Goal: Task Accomplishment & Management: Use online tool/utility

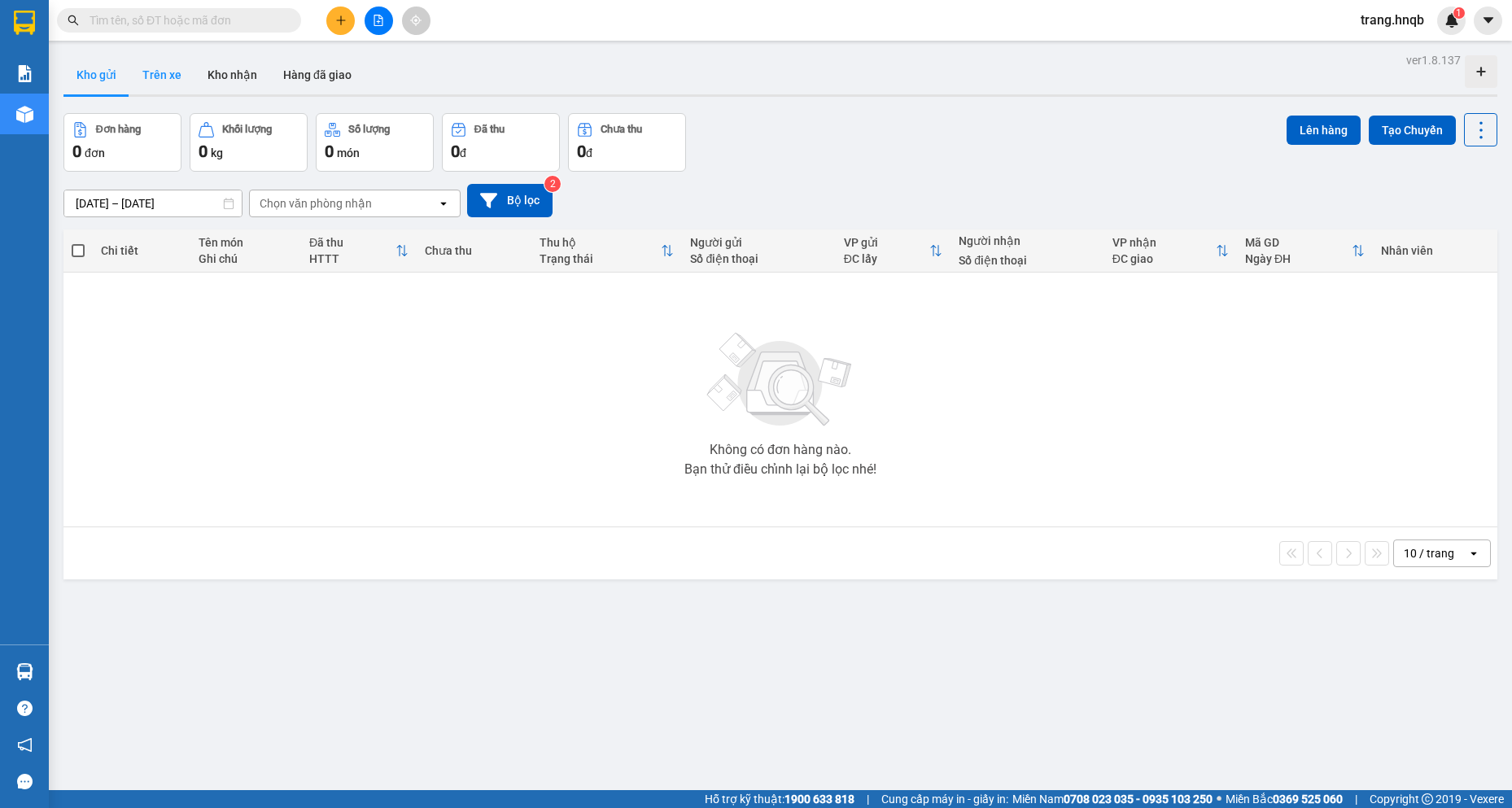
click at [161, 77] on button "Trên xe" at bounding box center [161, 75] width 65 height 39
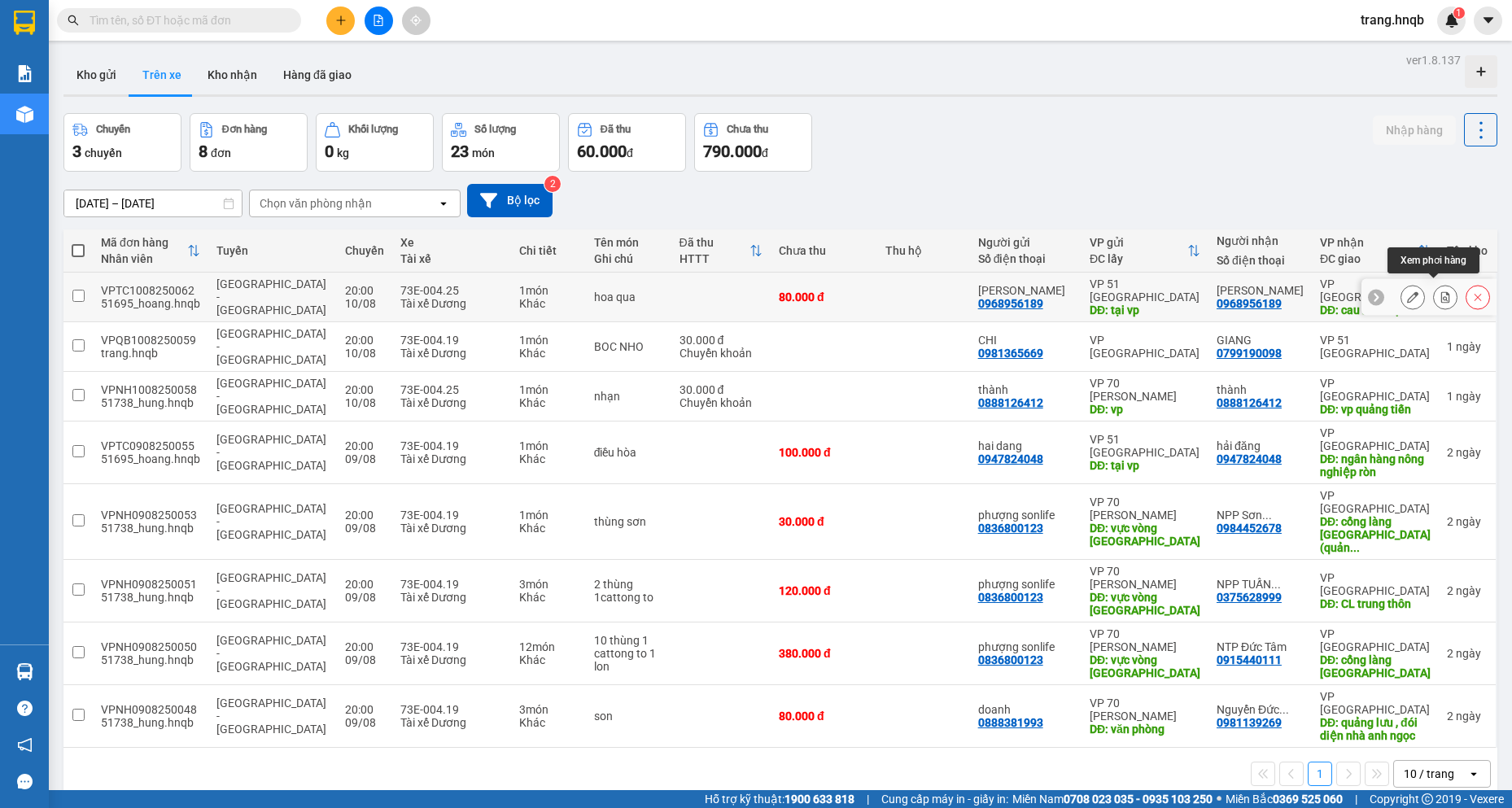
click at [1440, 291] on icon at bounding box center [1445, 297] width 12 height 12
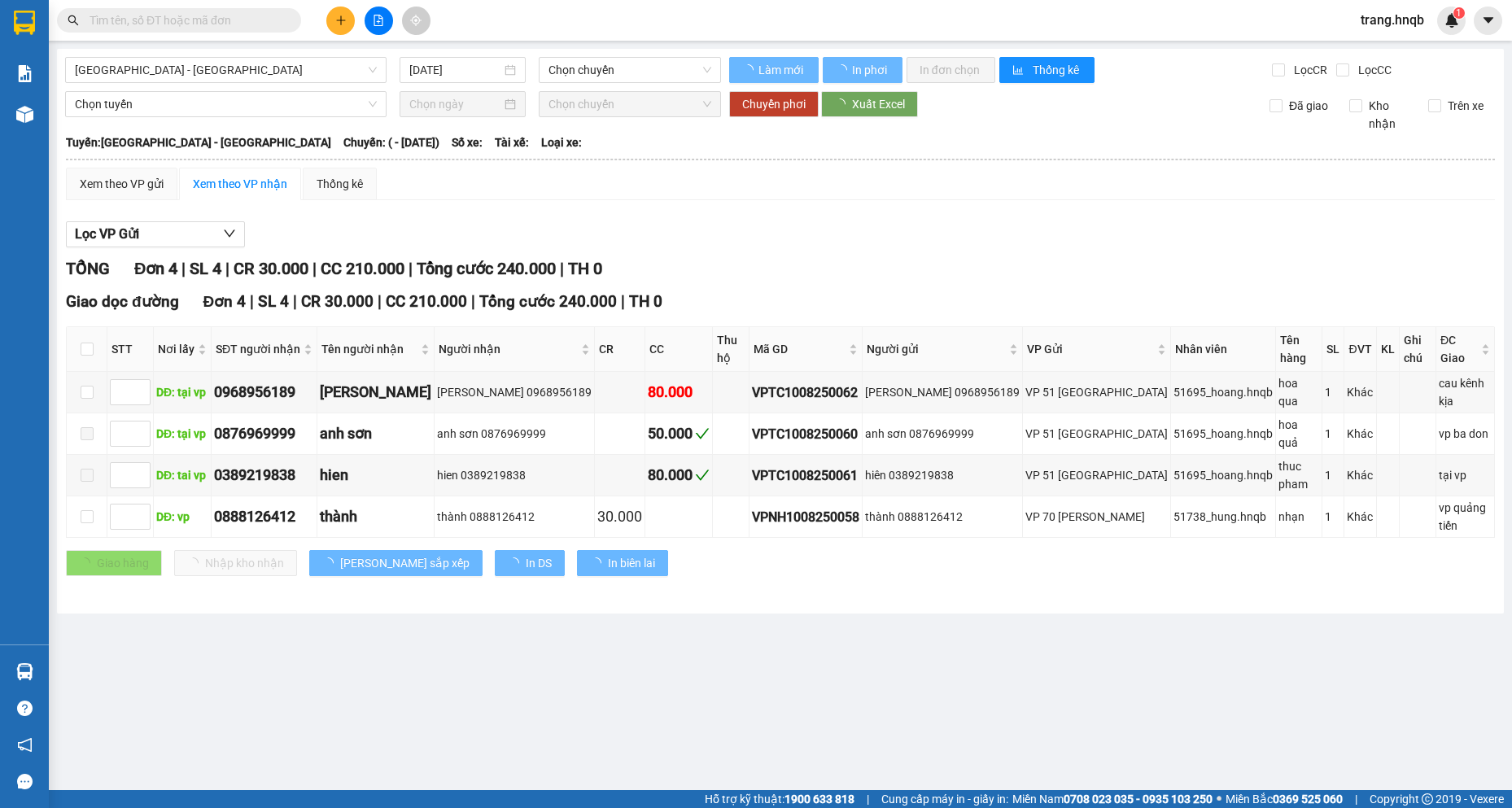
type input "[DATE]"
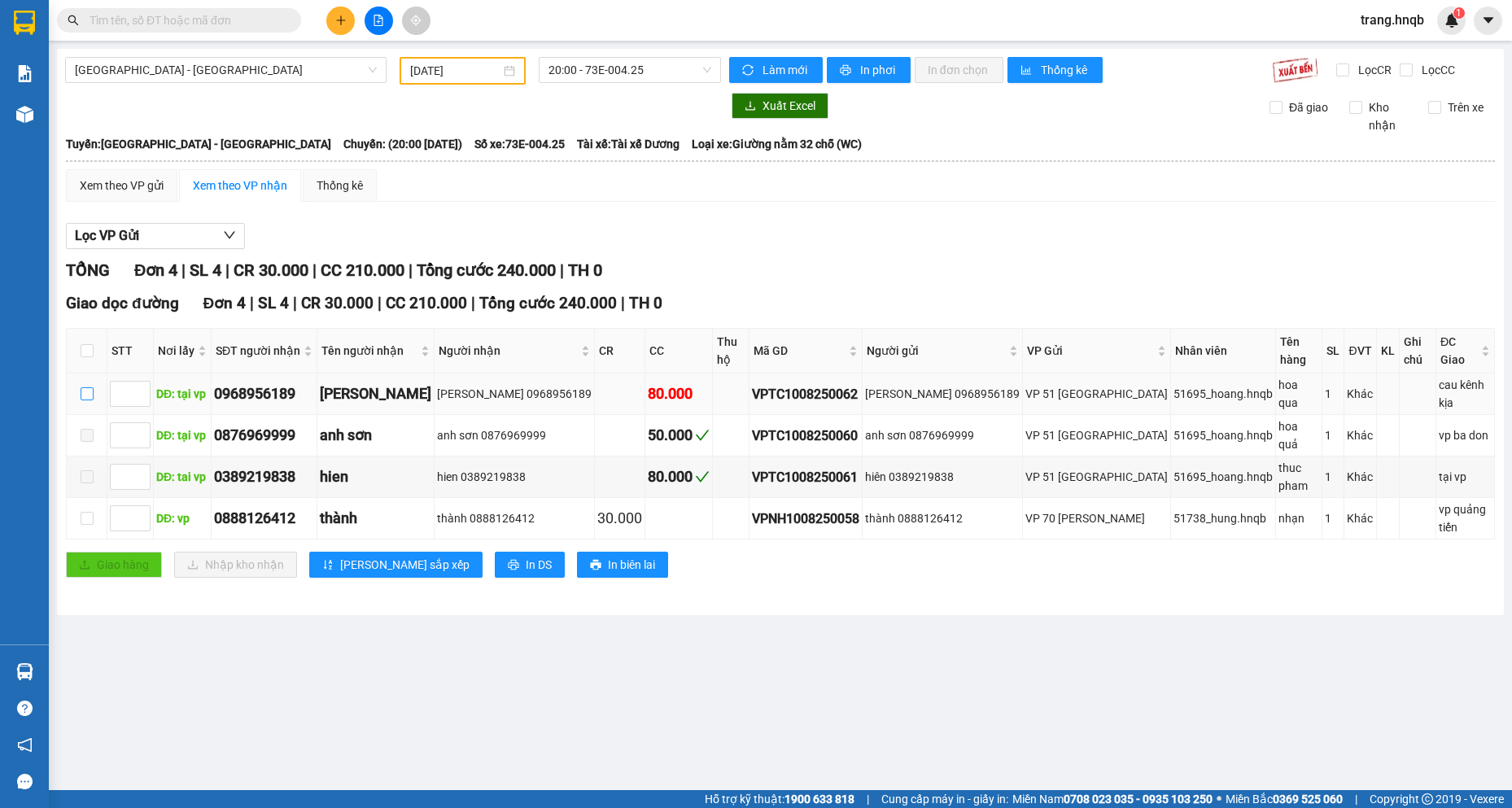
click at [85, 388] on input "checkbox" at bounding box center [86, 394] width 13 height 13
checkbox input "true"
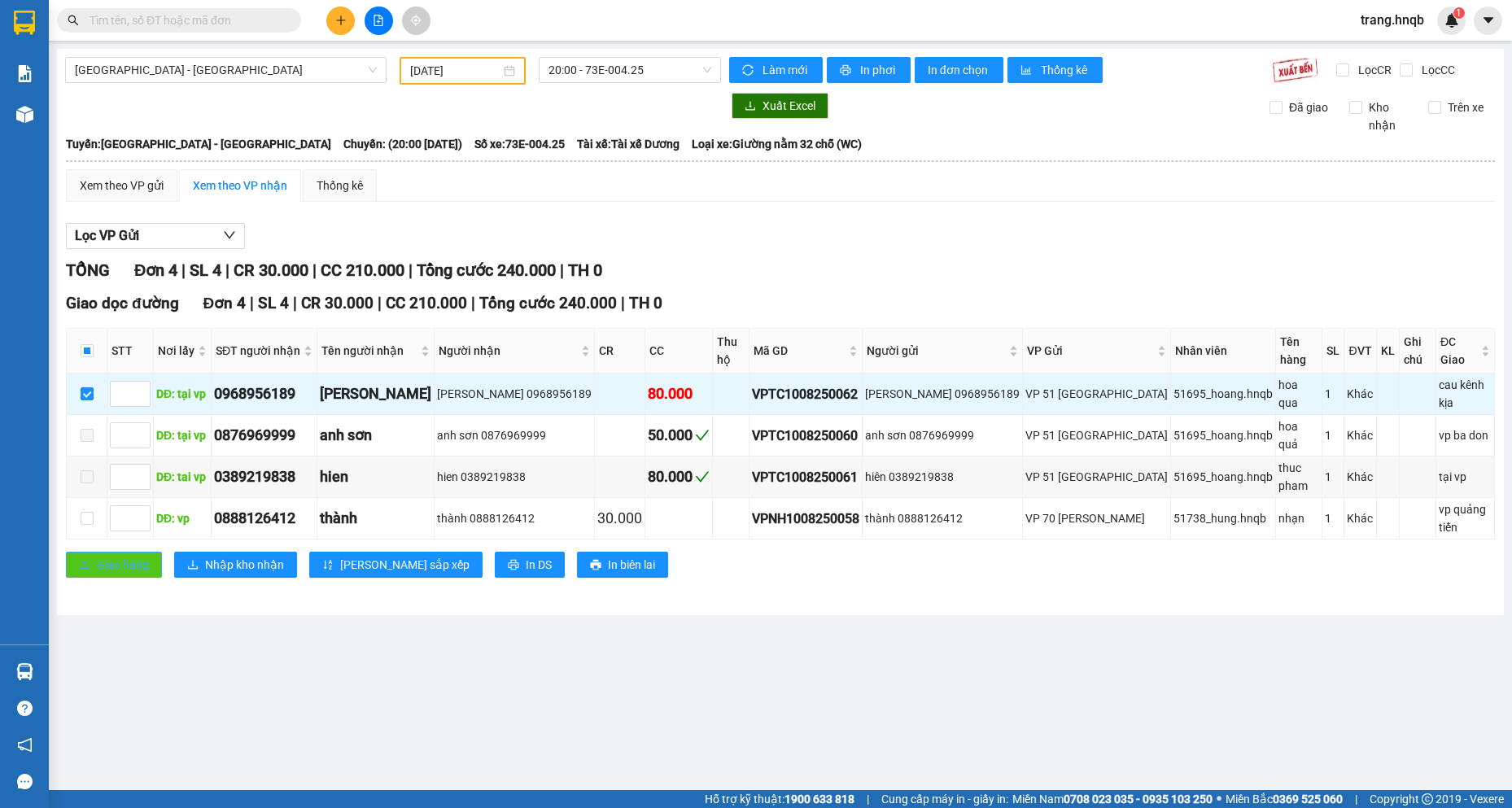
click at [146, 556] on span "Giao hàng" at bounding box center [123, 565] width 52 height 18
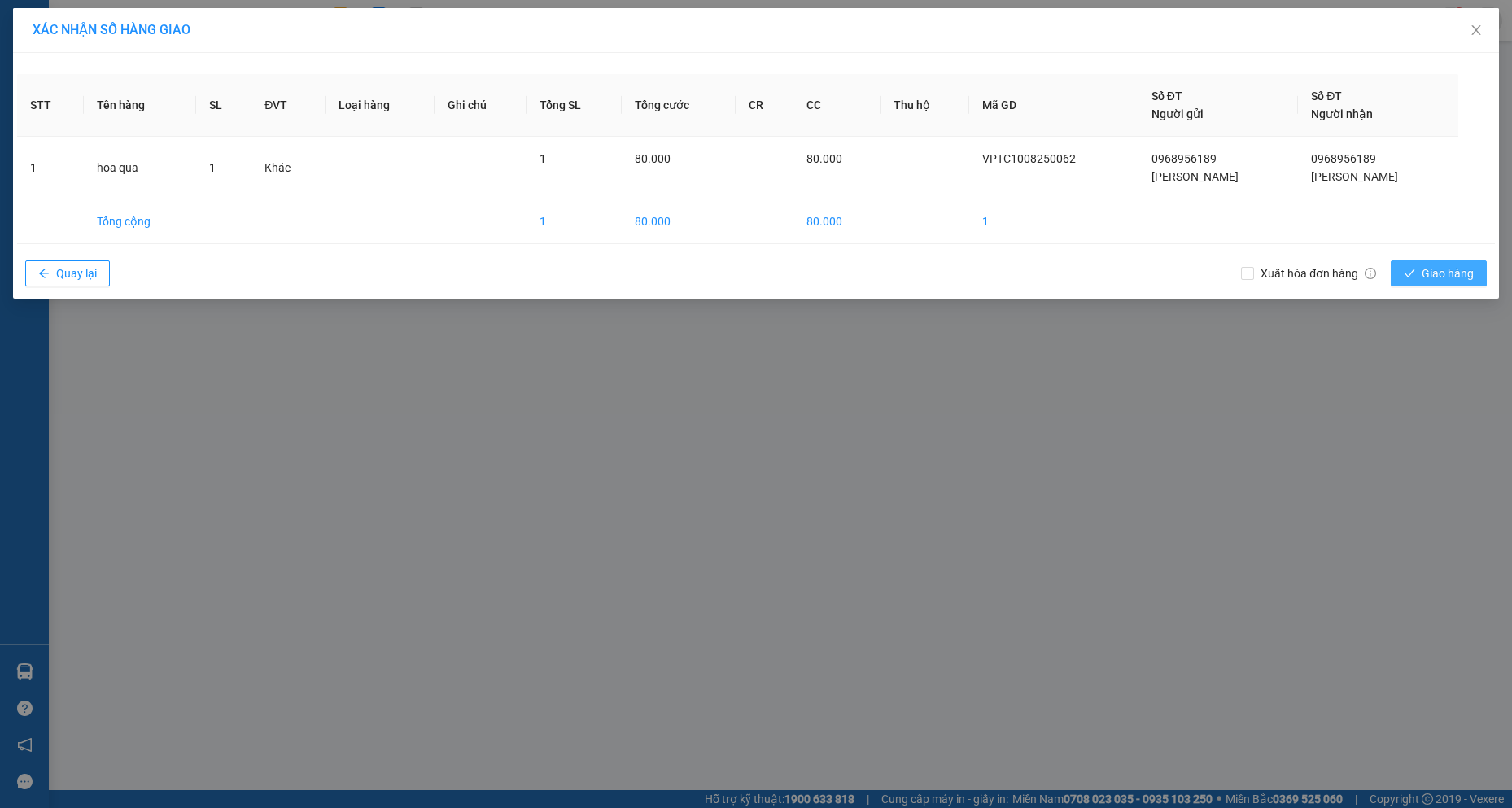
click at [1452, 275] on span "Giao hàng" at bounding box center [1448, 273] width 52 height 18
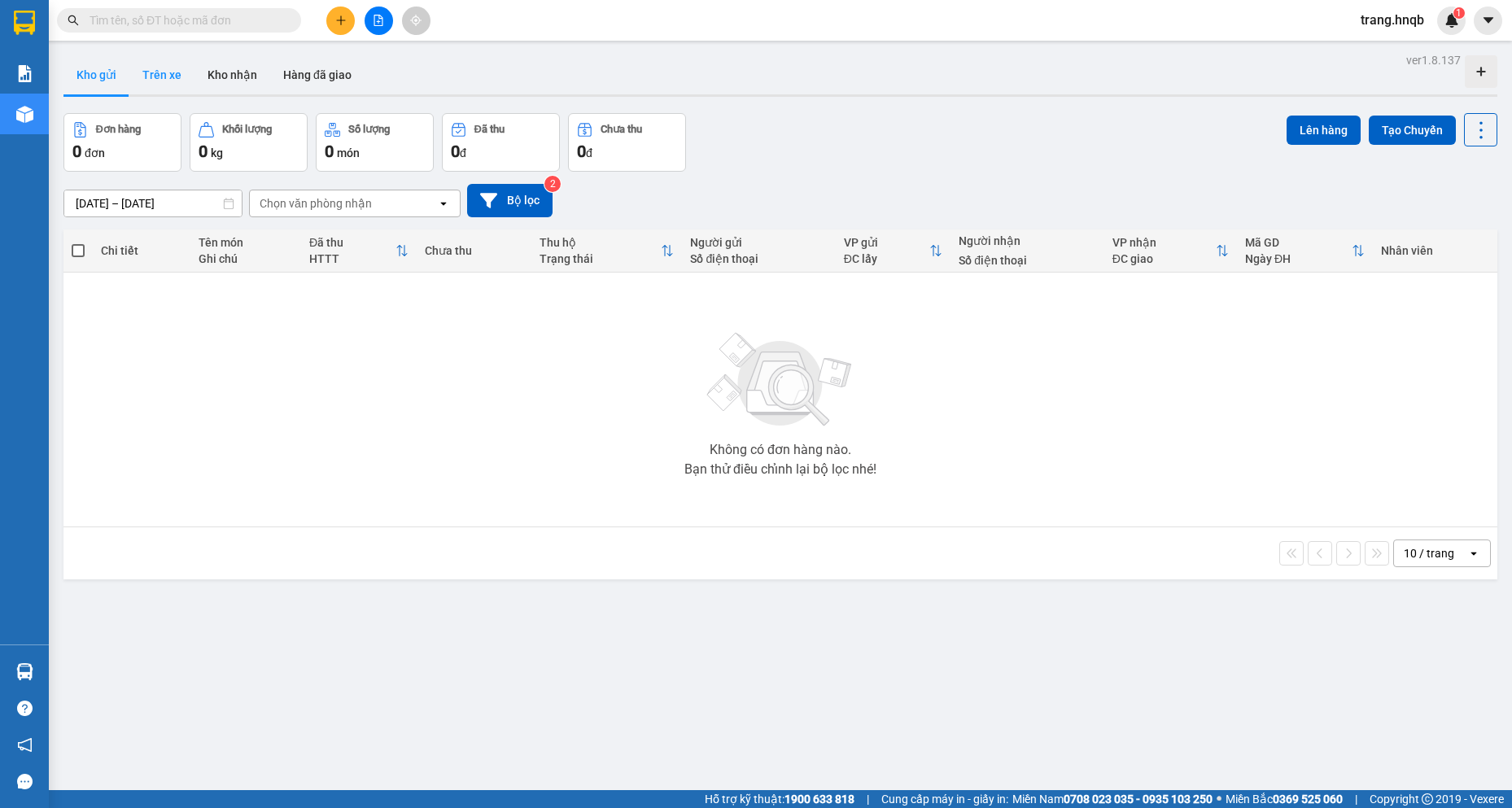
click at [176, 81] on button "Trên xe" at bounding box center [161, 75] width 65 height 39
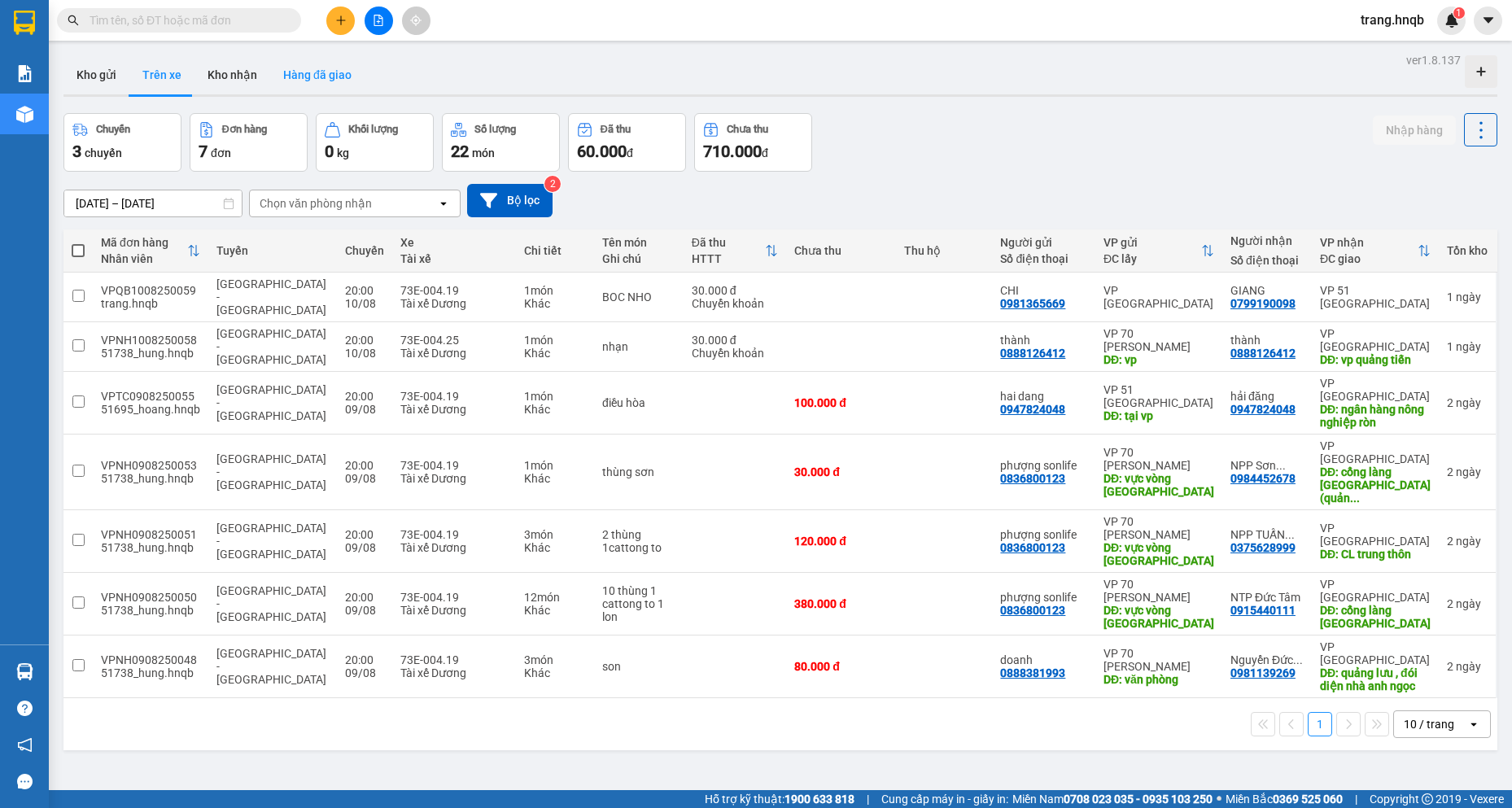
click at [318, 65] on button "Hàng đã giao" at bounding box center [317, 75] width 94 height 39
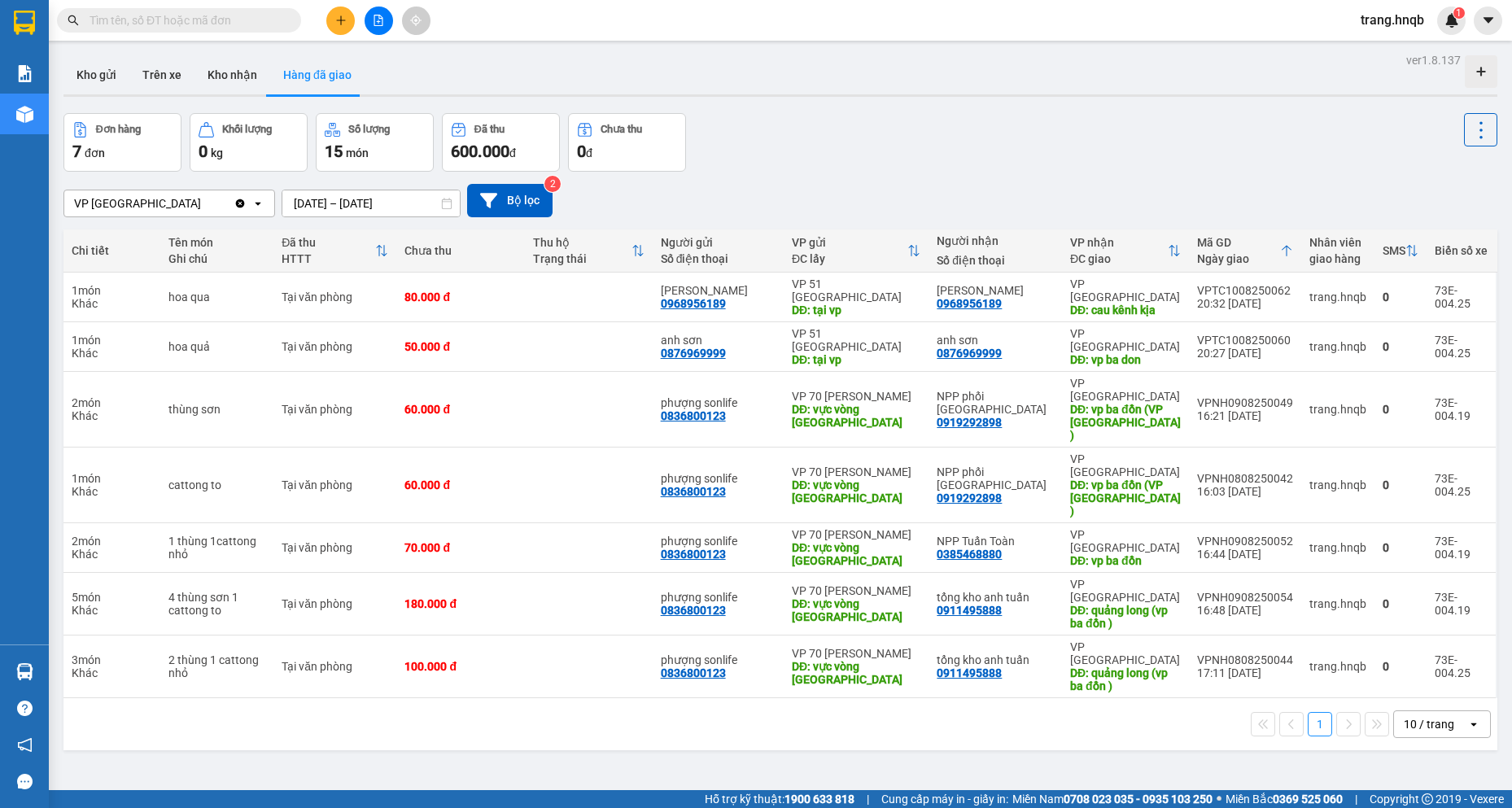
click at [1195, 131] on div "Đơn hàng 7 đơn Khối lượng 0 kg Số lượng 15 món Đã thu 600.000 đ Chưa thu 0 đ" at bounding box center [780, 143] width 1434 height 59
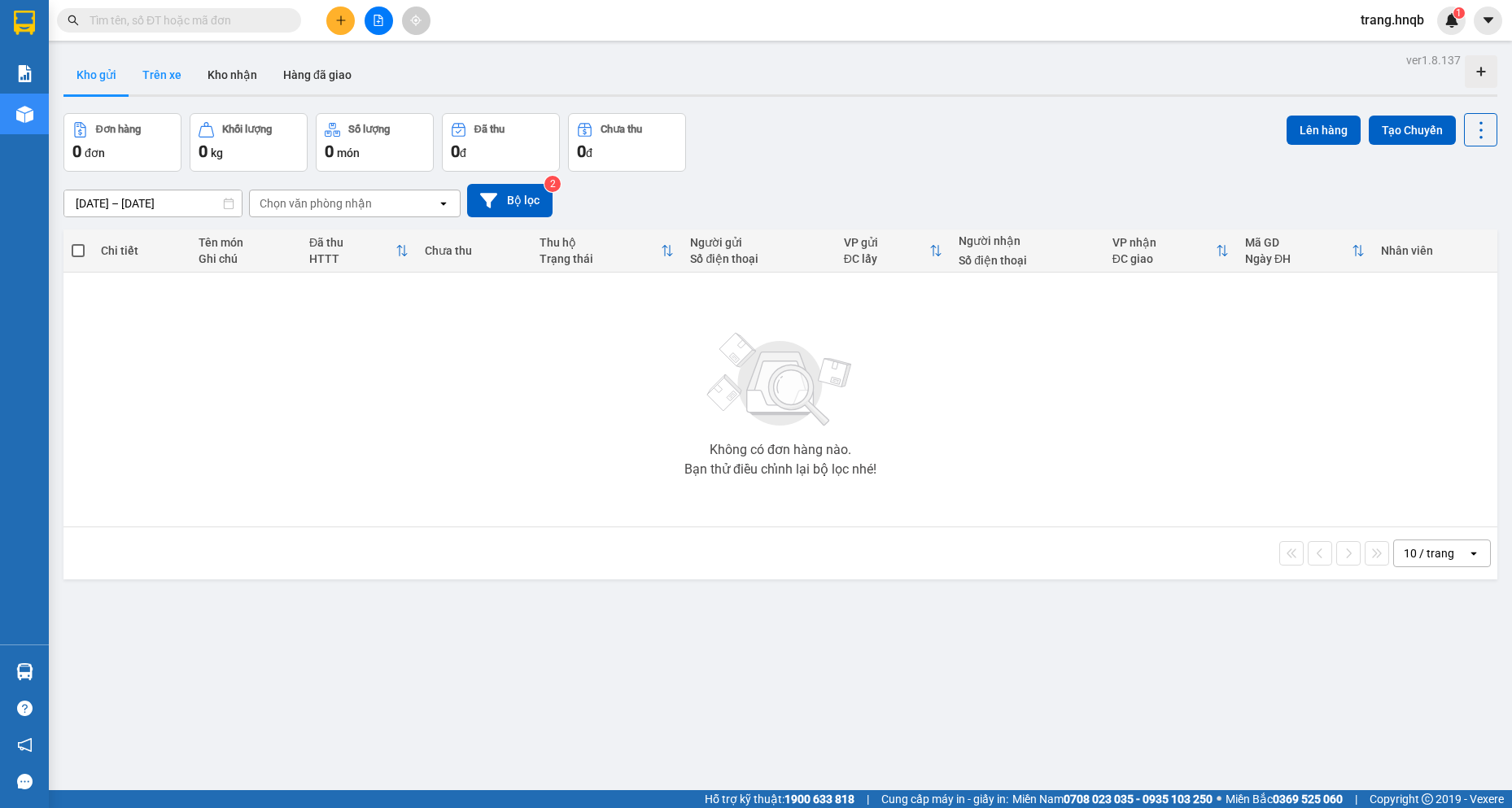
click at [177, 76] on button "Trên xe" at bounding box center [161, 75] width 65 height 39
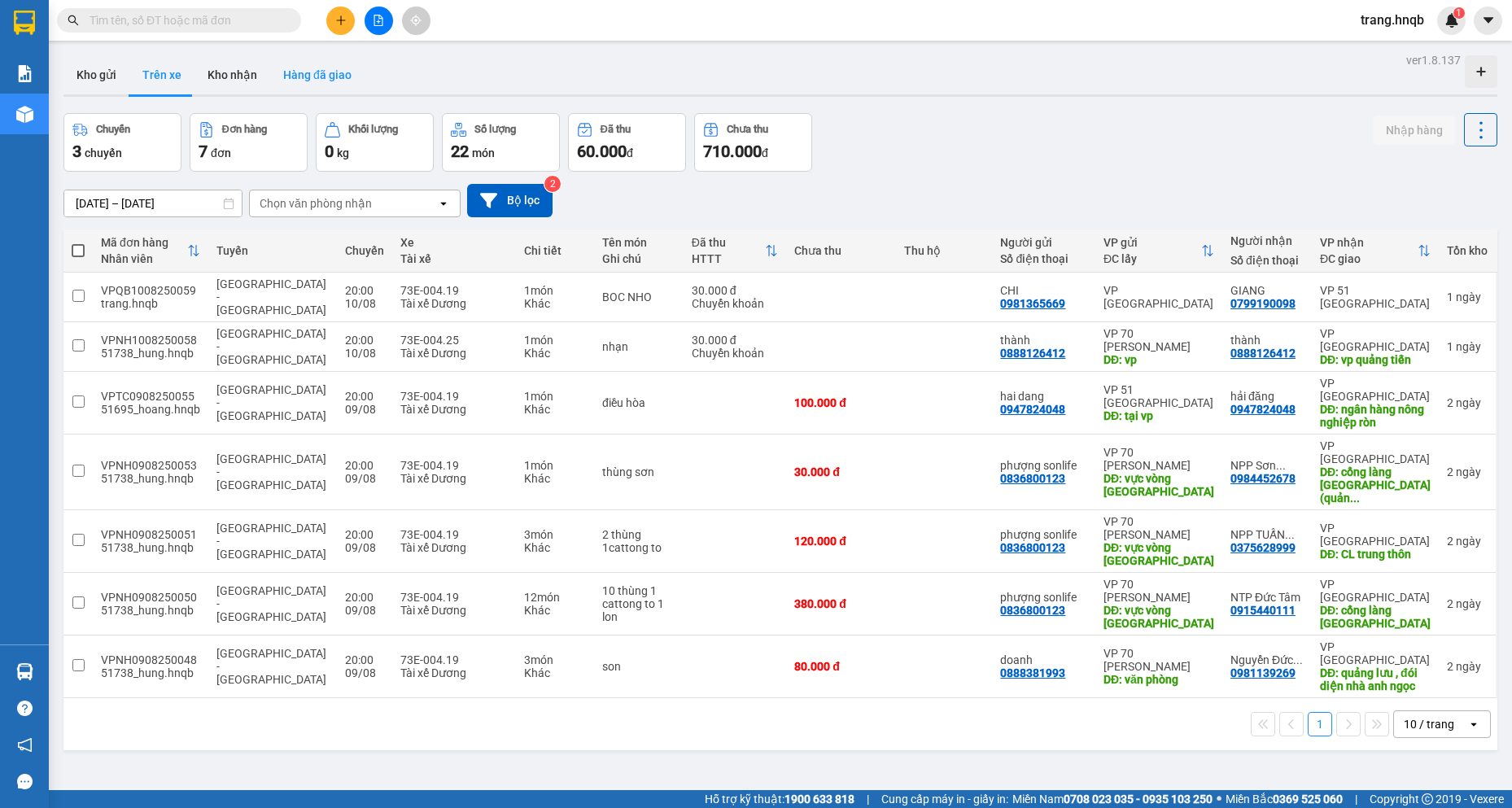
click at [321, 67] on button "Hàng đã giao" at bounding box center [317, 75] width 94 height 39
